Goal: Task Accomplishment & Management: Use online tool/utility

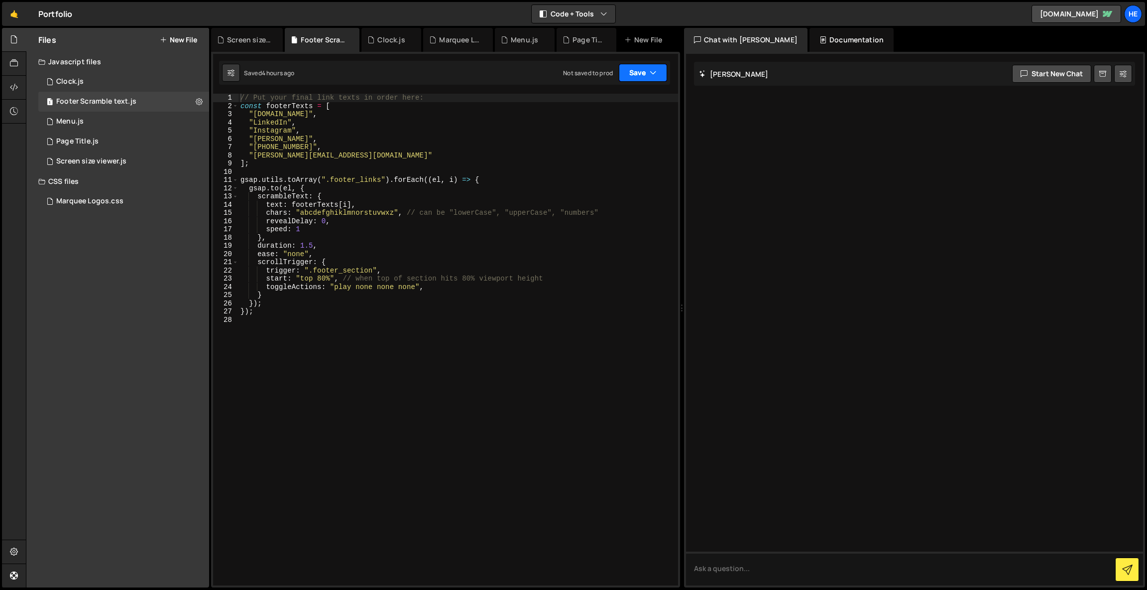
click at [648, 76] on button "Save" at bounding box center [643, 73] width 48 height 18
click at [634, 137] on div "Not saved to prod" at bounding box center [610, 140] width 104 height 12
click at [124, 82] on div "1 Clock.js 0" at bounding box center [123, 82] width 171 height 20
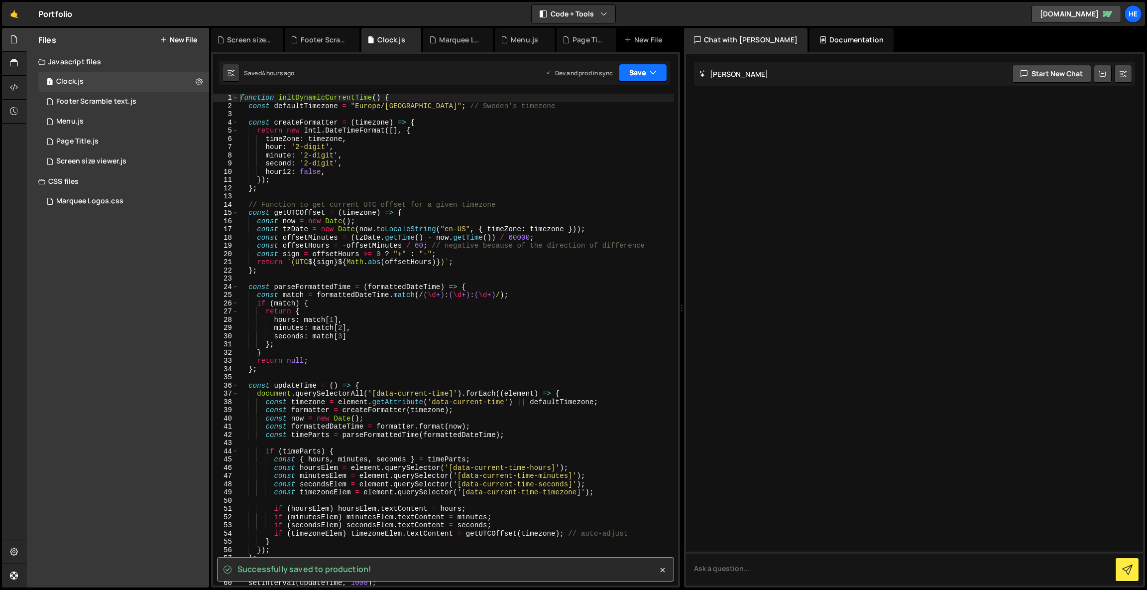
click at [637, 77] on button "Save" at bounding box center [643, 73] width 48 height 18
click at [615, 127] on div "Save to Production S" at bounding box center [610, 129] width 104 height 10
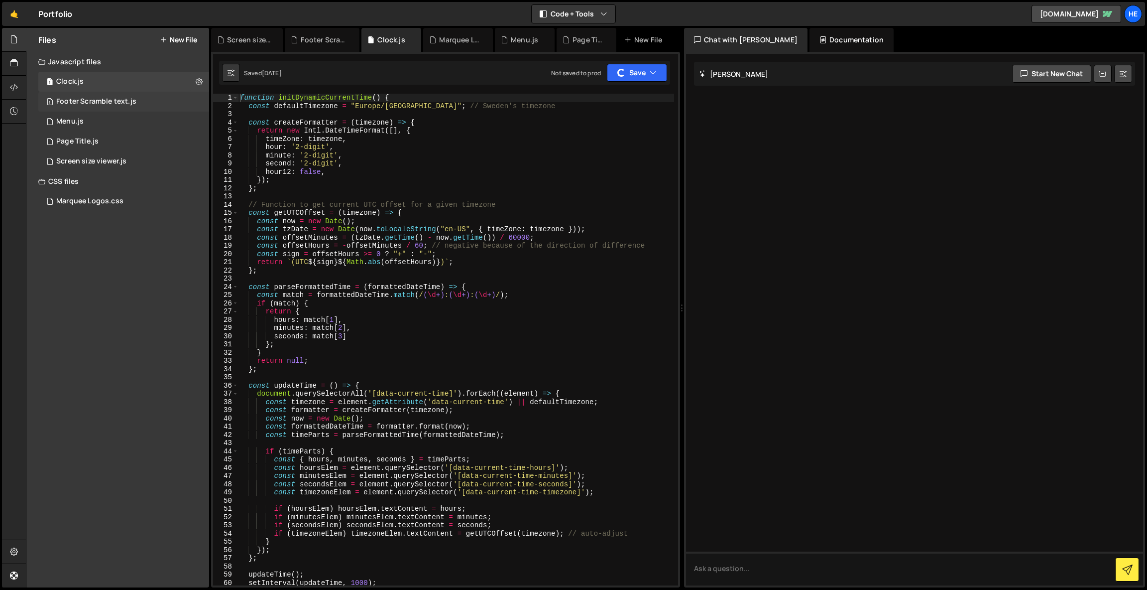
click at [87, 95] on div "1 Footer Scramble text.js 0" at bounding box center [123, 102] width 171 height 20
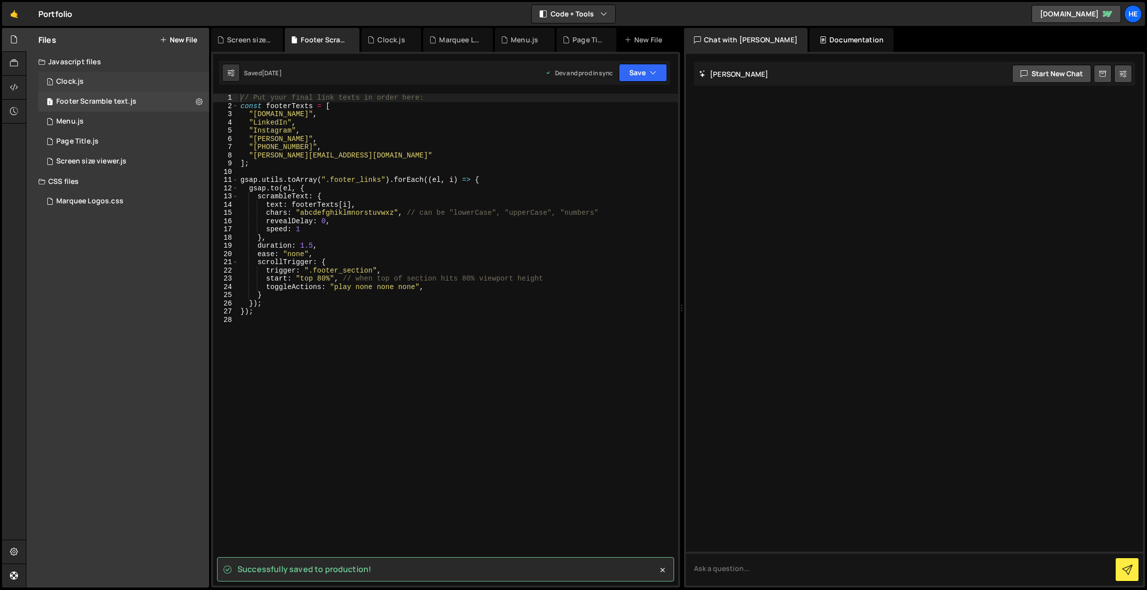
click at [98, 78] on div "1 Clock.js 0" at bounding box center [123, 82] width 171 height 20
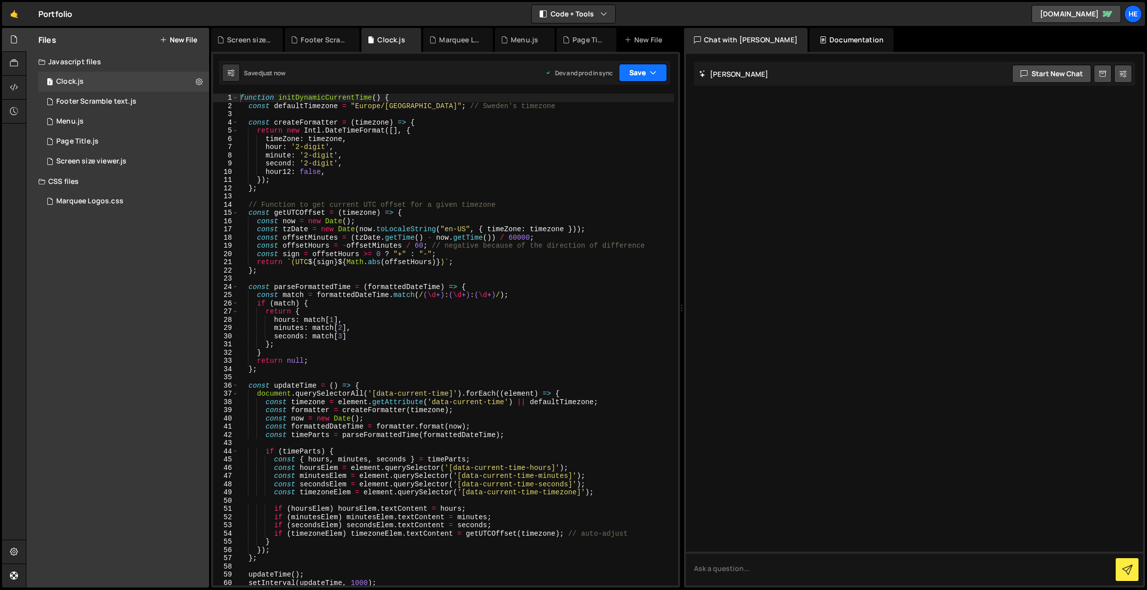
click at [643, 70] on button "Save" at bounding box center [643, 73] width 48 height 18
click at [618, 132] on div "Save to Production S" at bounding box center [610, 129] width 104 height 10
click at [117, 117] on div "1 Menu.js 0" at bounding box center [123, 122] width 171 height 20
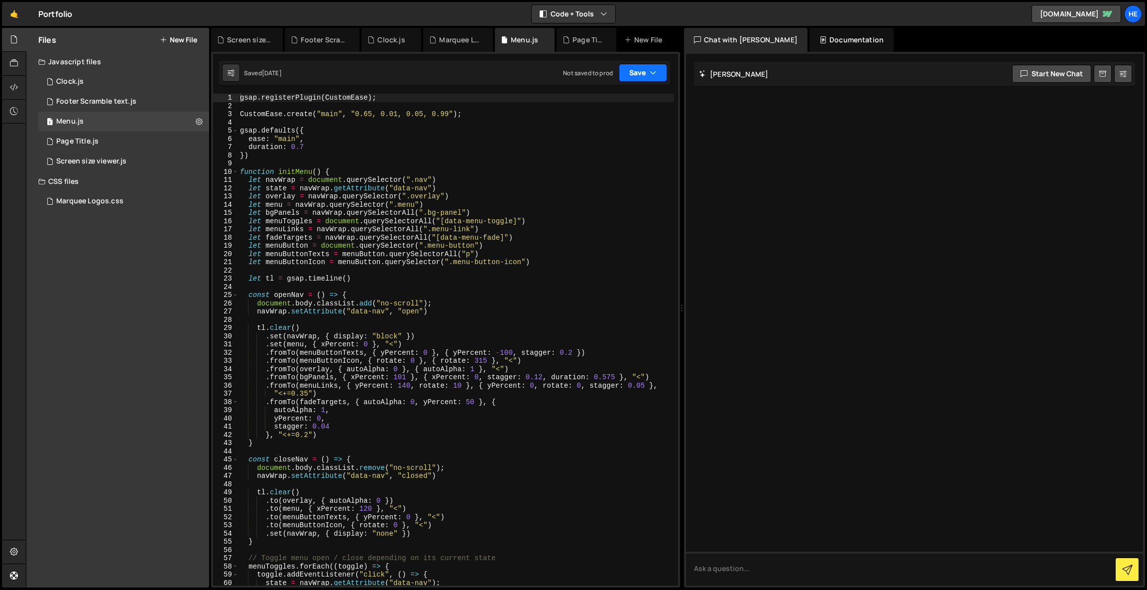
click at [647, 68] on button "Save" at bounding box center [643, 73] width 48 height 18
click at [640, 126] on div "Save to Production S" at bounding box center [610, 129] width 104 height 10
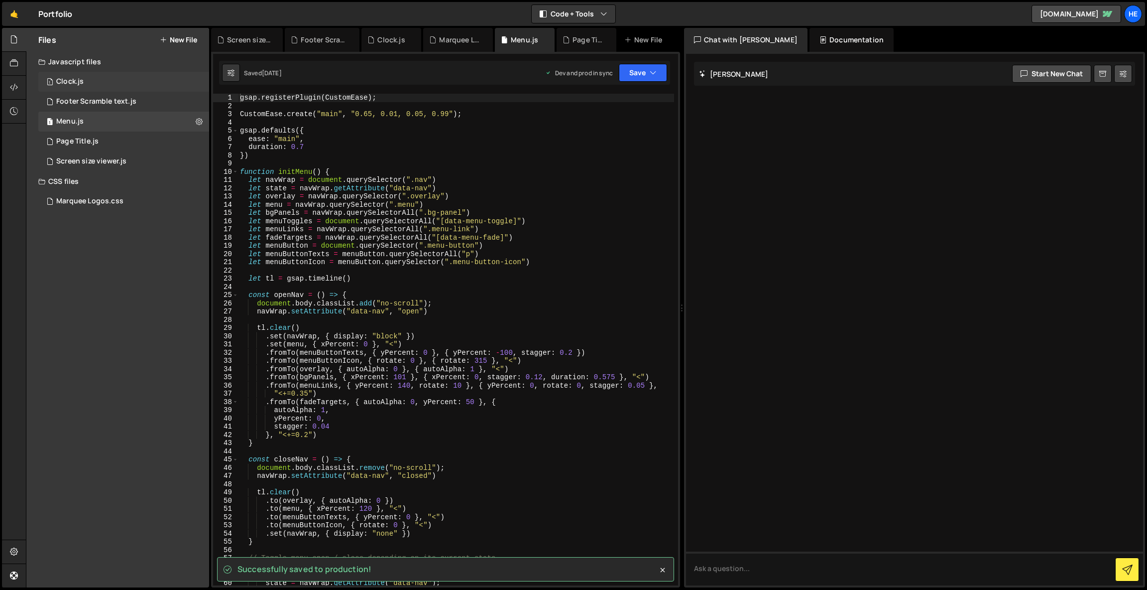
click at [107, 83] on div "1 Clock.js 0" at bounding box center [123, 82] width 171 height 20
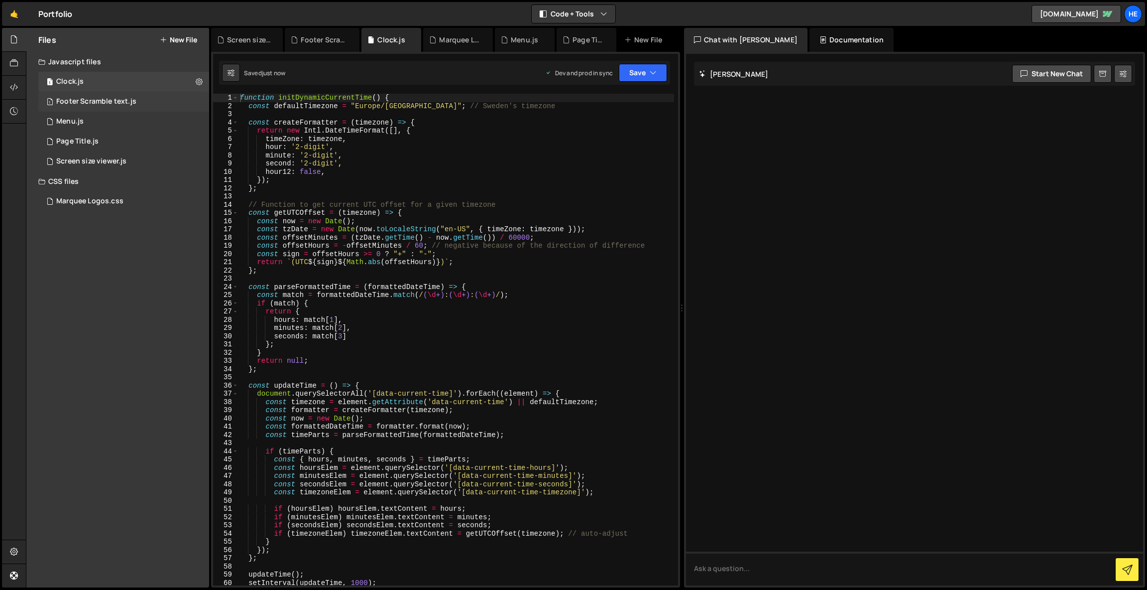
click at [109, 99] on div "Footer Scramble text.js" at bounding box center [96, 101] width 80 height 9
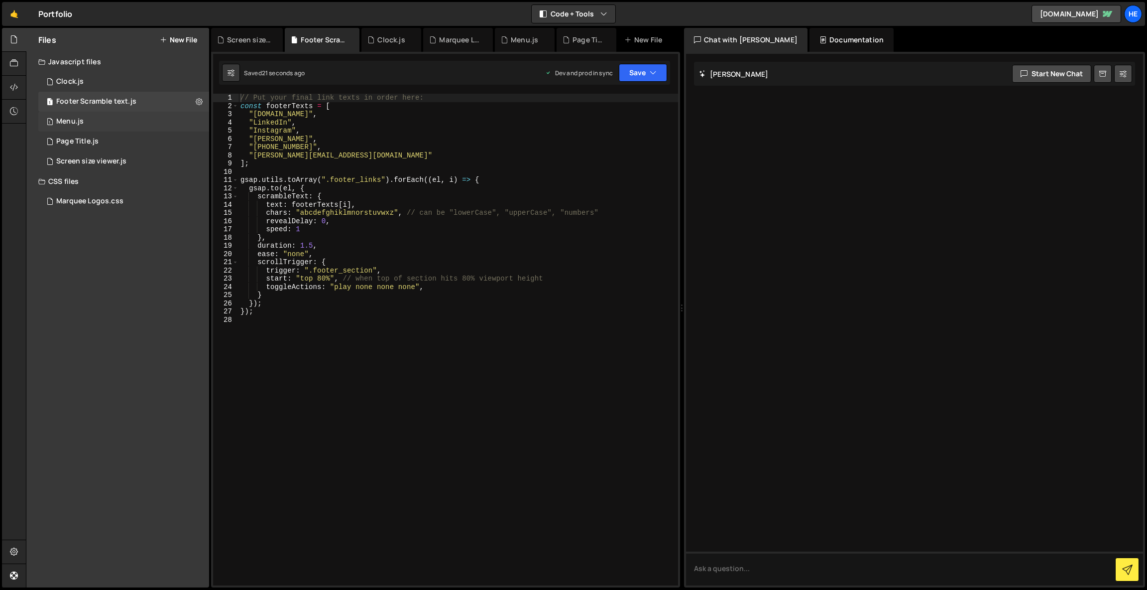
click at [108, 121] on div "1 Menu.js 0" at bounding box center [123, 122] width 171 height 20
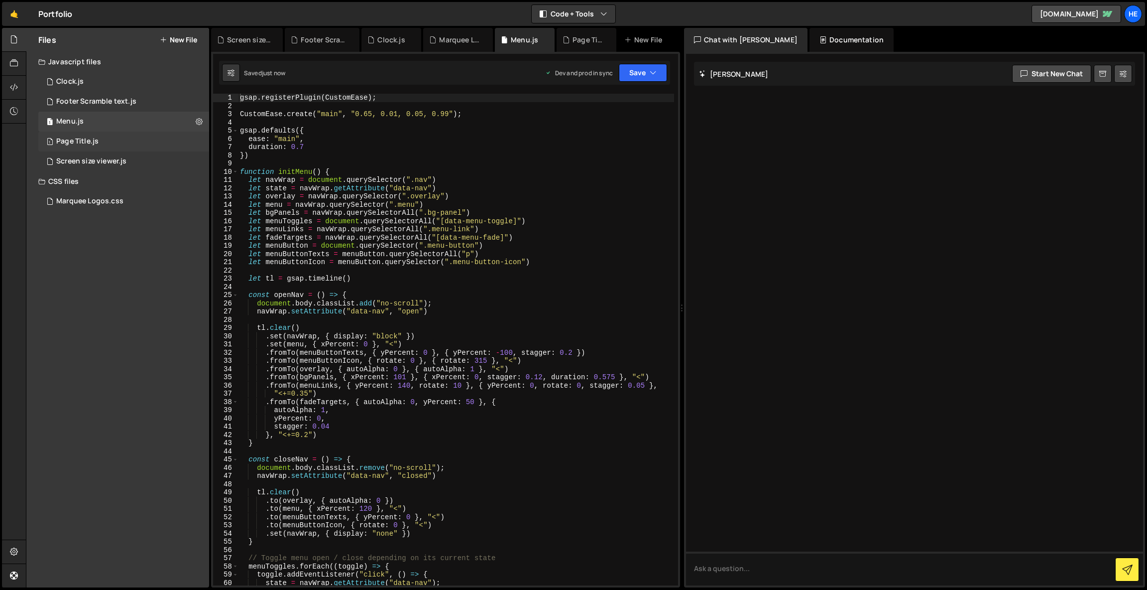
click at [109, 137] on div "1 Page Title.js 0" at bounding box center [123, 141] width 171 height 20
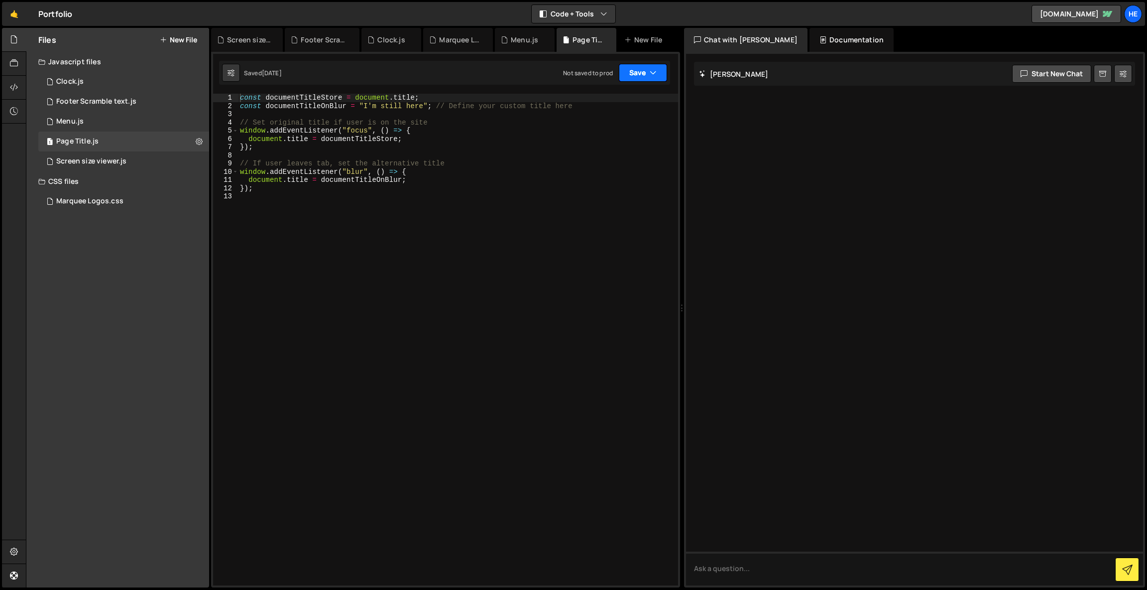
click at [650, 77] on icon "button" at bounding box center [653, 73] width 7 height 10
click at [628, 141] on div "Not saved to prod" at bounding box center [610, 140] width 104 height 12
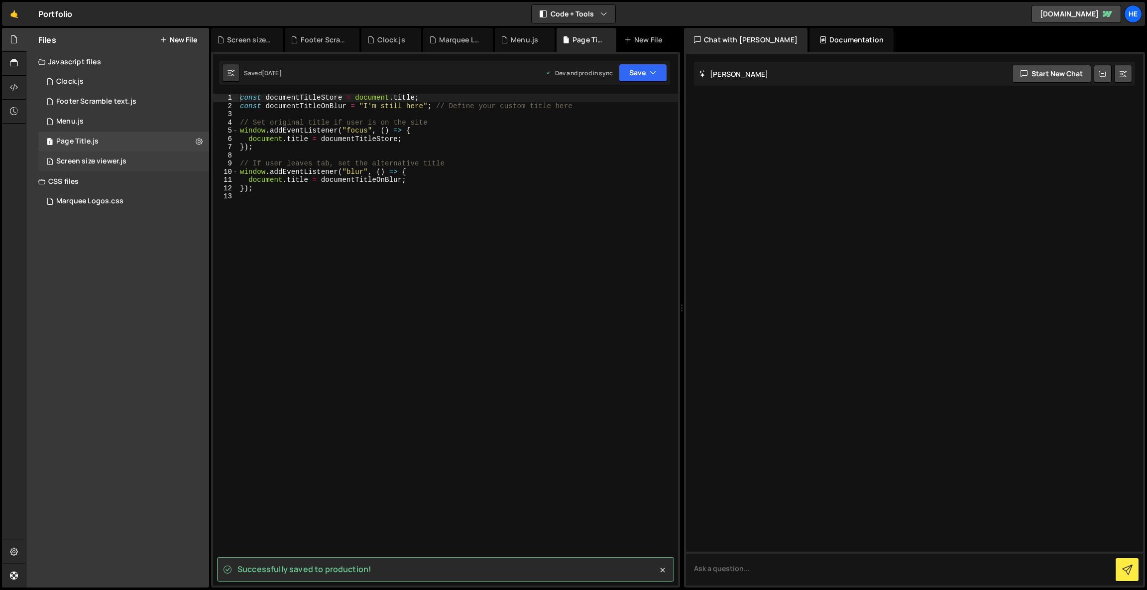
click at [136, 161] on div "1 Screen size viewer.js 0" at bounding box center [123, 161] width 171 height 20
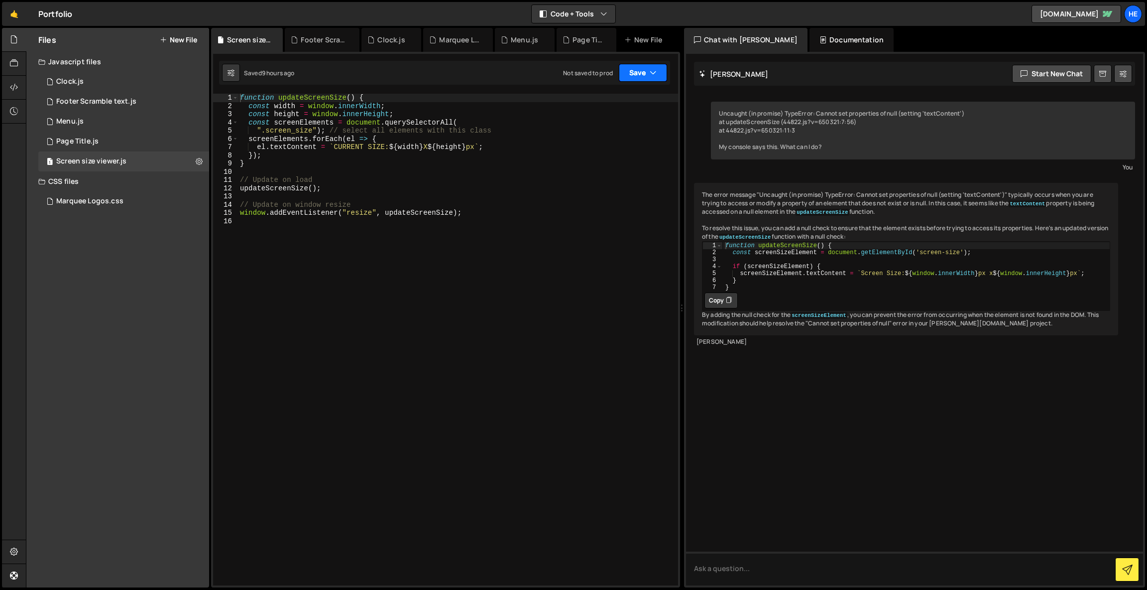
click at [632, 75] on button "Save" at bounding box center [643, 73] width 48 height 18
click at [618, 140] on div "Not saved to prod" at bounding box center [610, 140] width 104 height 12
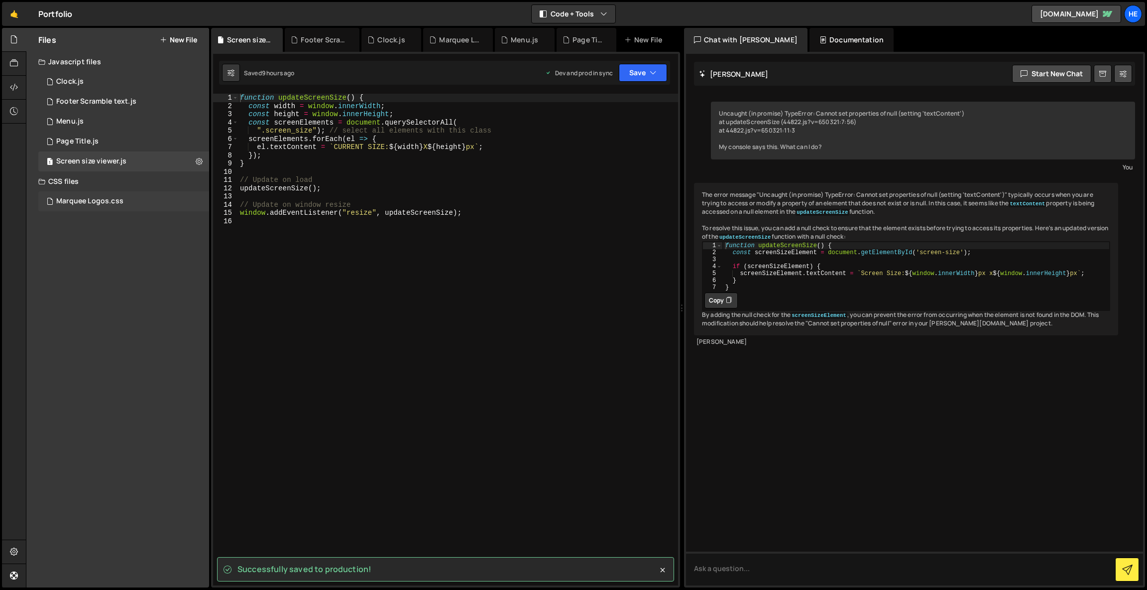
click at [101, 206] on div "Marquee Logos.css 0" at bounding box center [123, 201] width 171 height 20
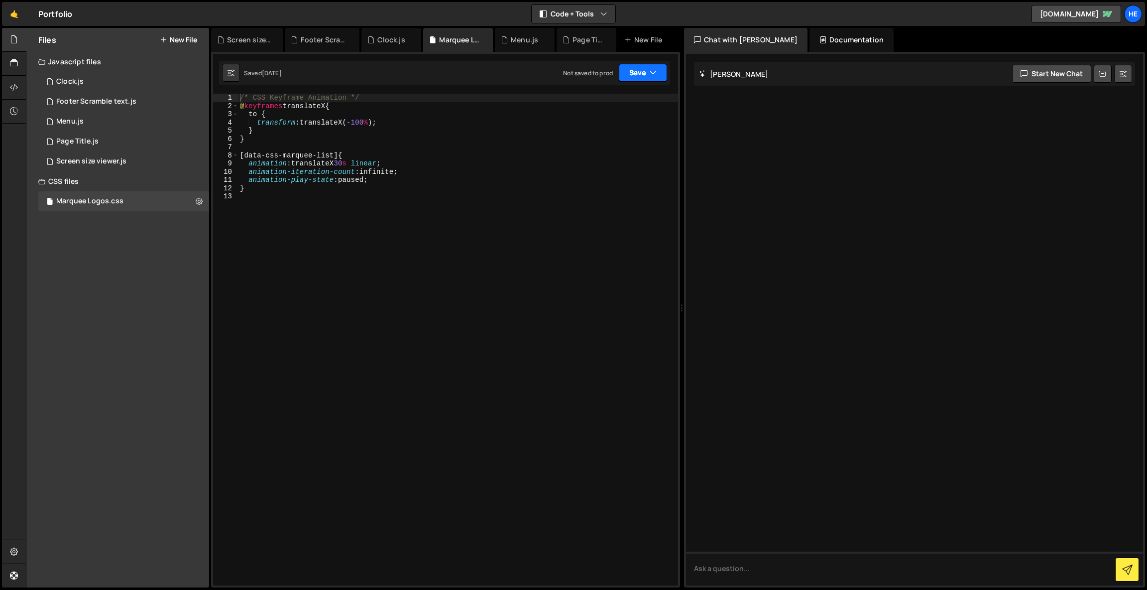
click at [639, 71] on button "Save" at bounding box center [643, 73] width 48 height 18
click at [613, 138] on div "Not saved to prod" at bounding box center [610, 140] width 104 height 12
